Goal: Task Accomplishment & Management: Manage account settings

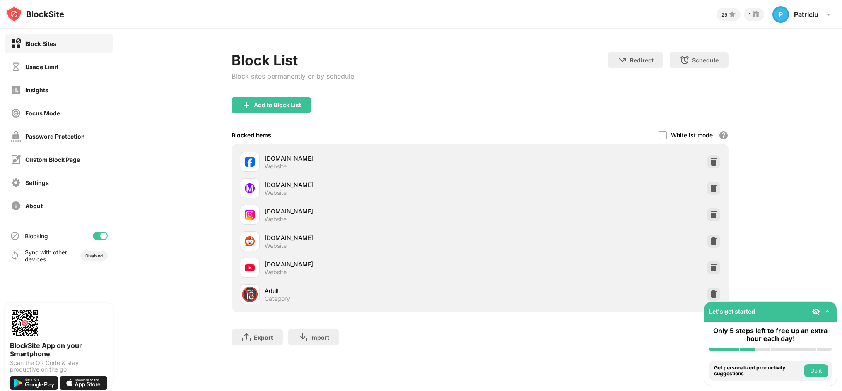
scroll to position [41, 0]
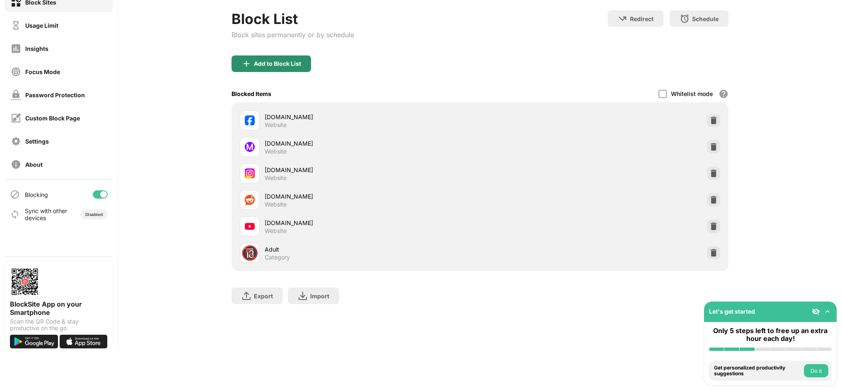
click at [283, 69] on div "Add to Block List" at bounding box center [271, 63] width 80 height 17
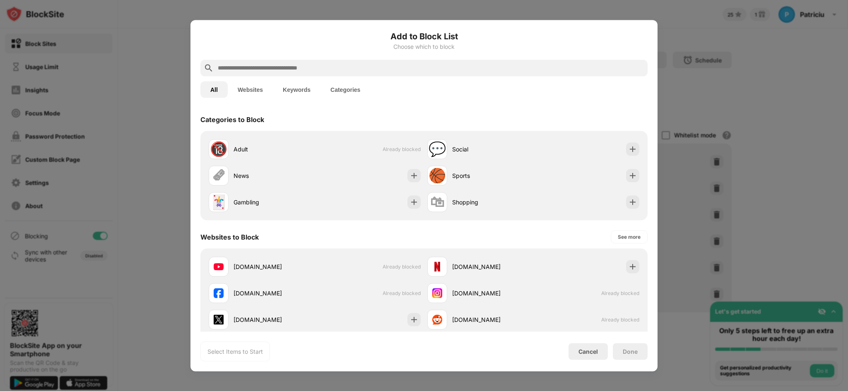
click at [262, 68] on input "text" at bounding box center [430, 68] width 427 height 10
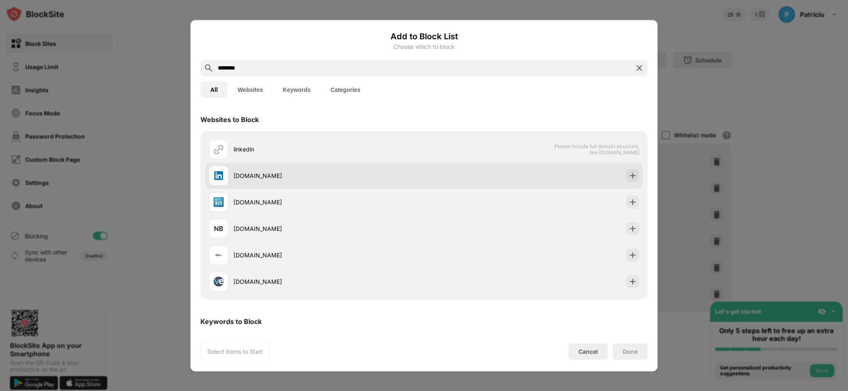
type input "********"
click at [627, 183] on div "linkedin.com" at bounding box center [423, 175] width 437 height 27
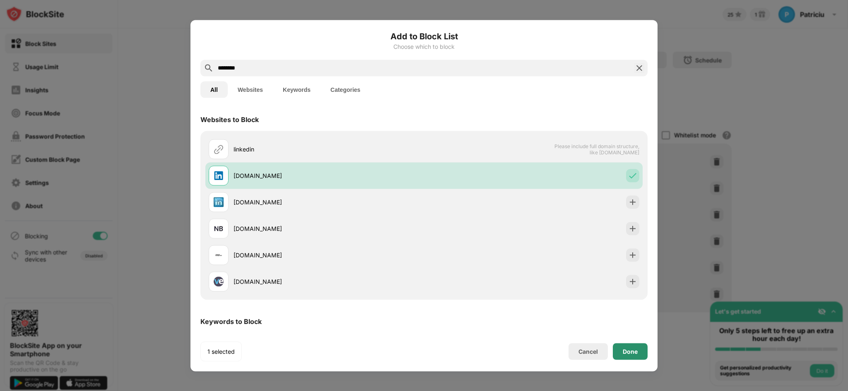
click at [641, 347] on div "Done" at bounding box center [630, 351] width 35 height 17
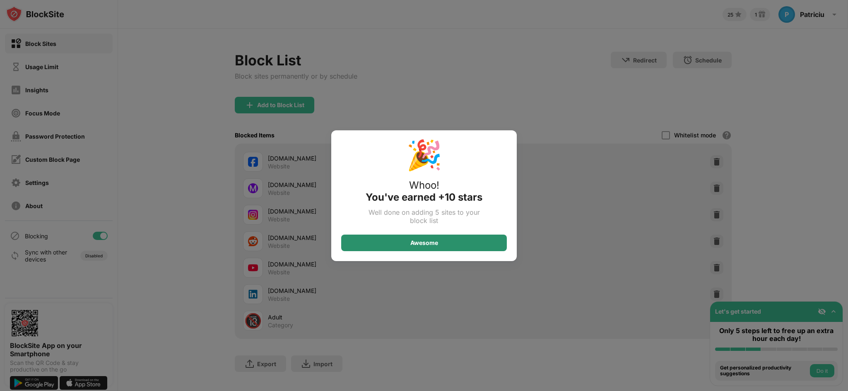
click at [459, 240] on div "Awesome" at bounding box center [424, 243] width 166 height 17
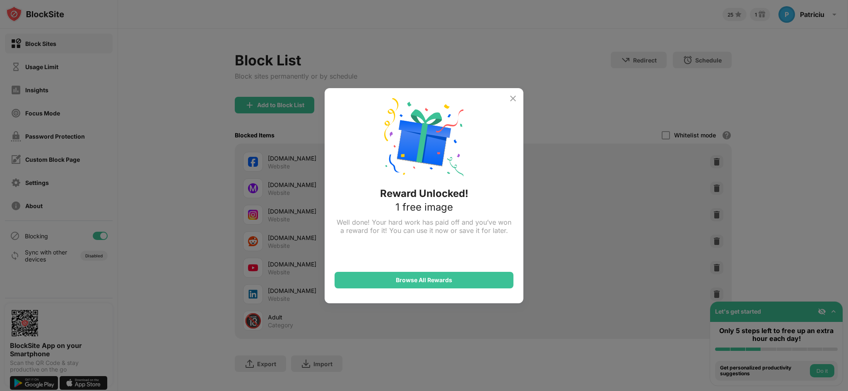
click at [513, 94] on img at bounding box center [513, 99] width 10 height 10
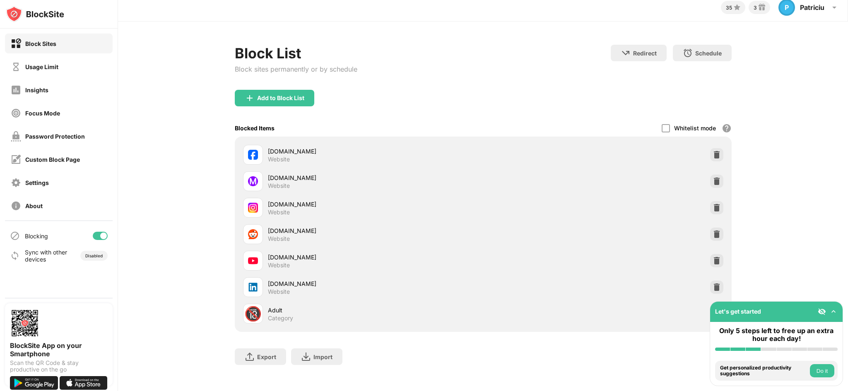
scroll to position [19, 0]
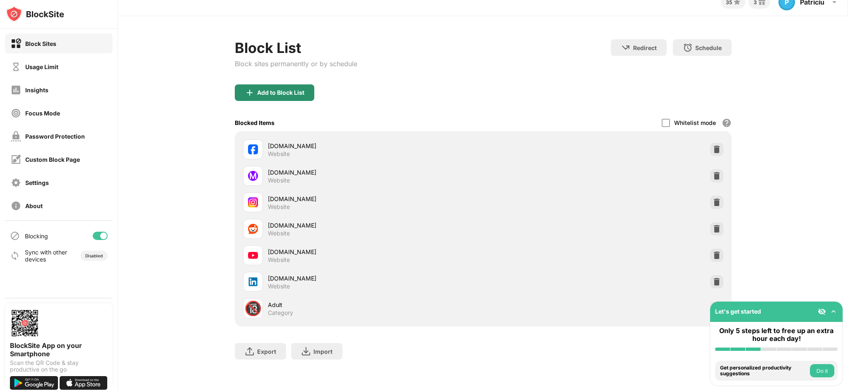
click at [289, 89] on div "Add to Block List" at bounding box center [280, 92] width 47 height 7
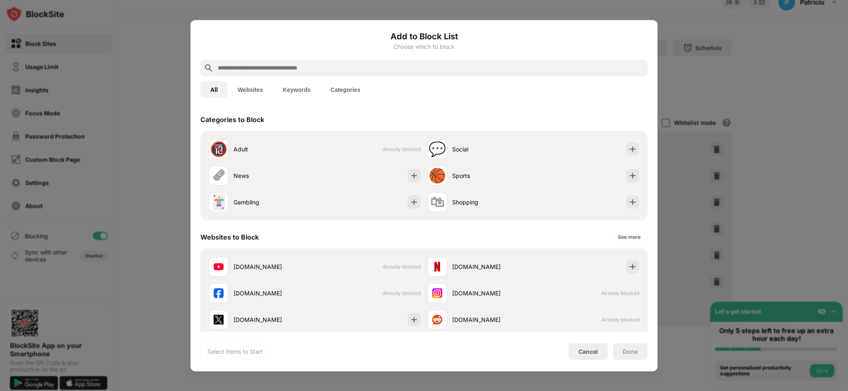
click at [335, 71] on input "text" at bounding box center [430, 68] width 427 height 10
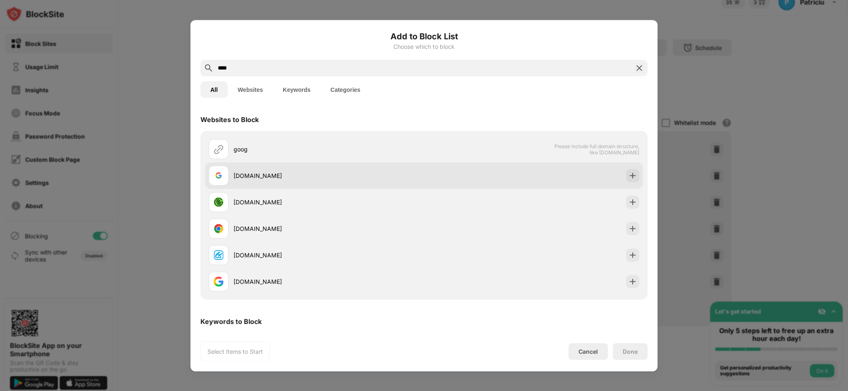
type input "****"
click at [345, 176] on div "google.com" at bounding box center [329, 175] width 190 height 9
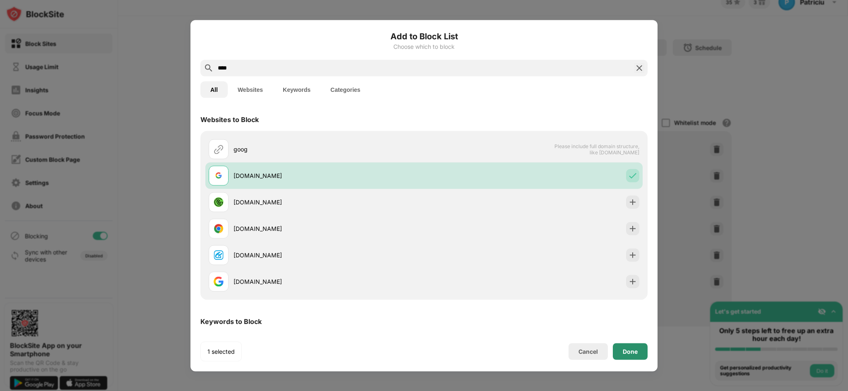
click at [638, 351] on div "Done" at bounding box center [630, 351] width 35 height 17
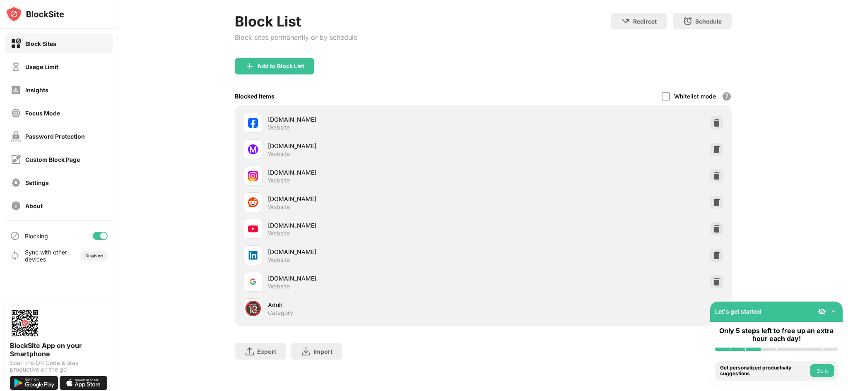
scroll to position [4, 0]
